Goal: Information Seeking & Learning: Learn about a topic

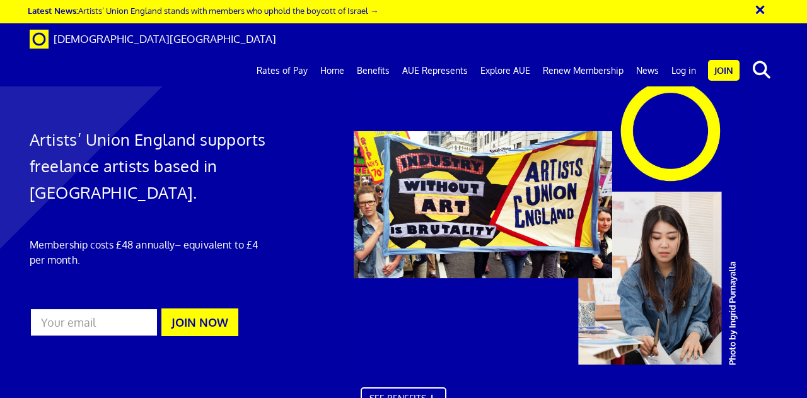
scroll to position [3392, 0]
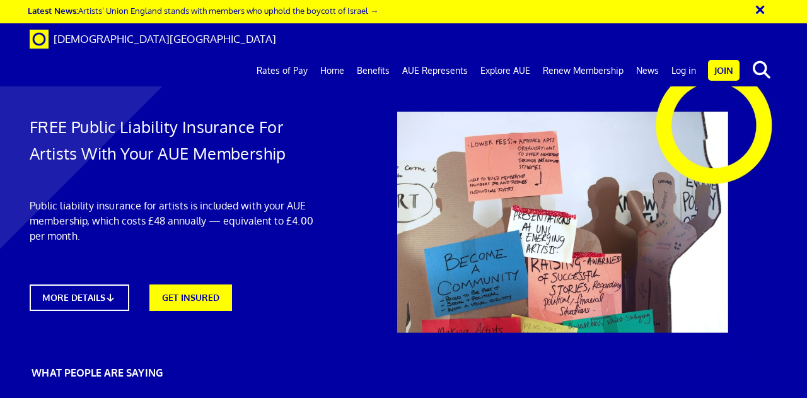
scroll to position [0, 3]
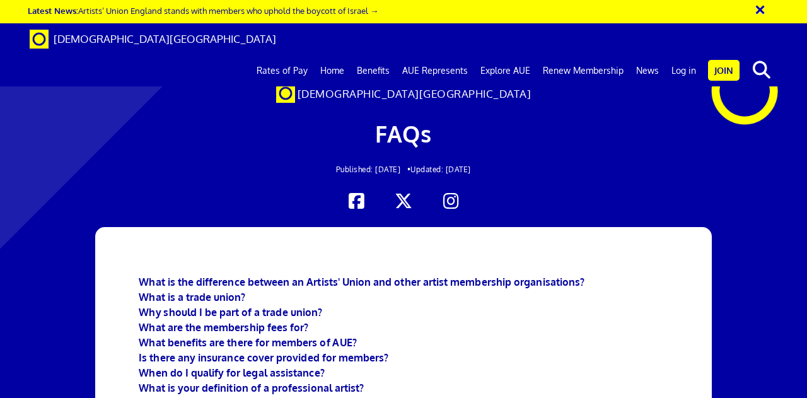
scroll to position [0, 3]
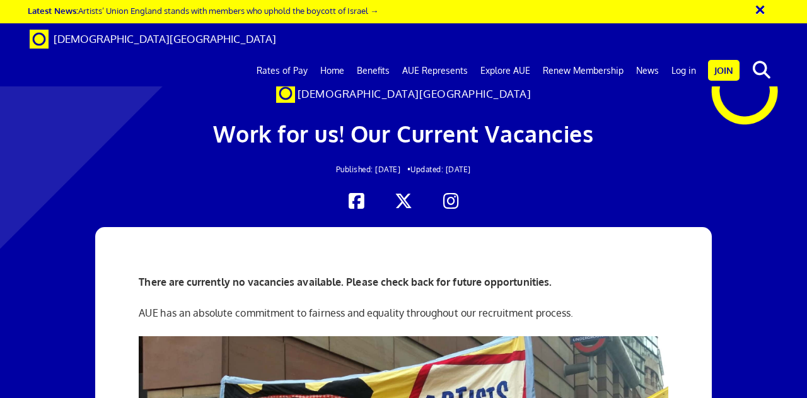
scroll to position [197, 0]
